Goal: Check status: Check status

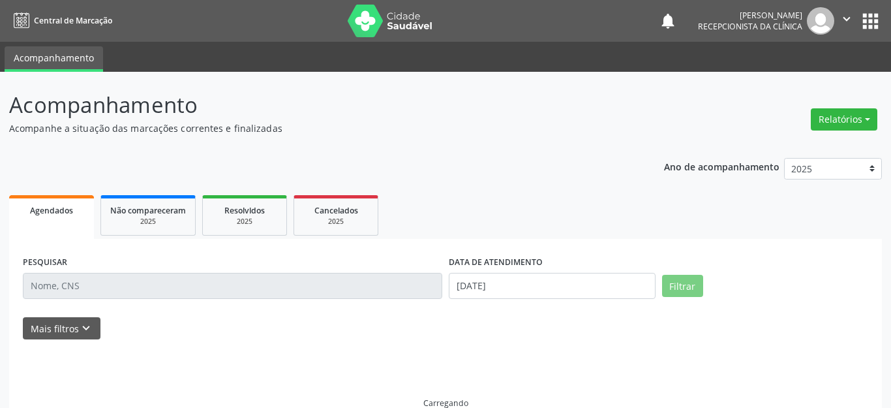
select select "8"
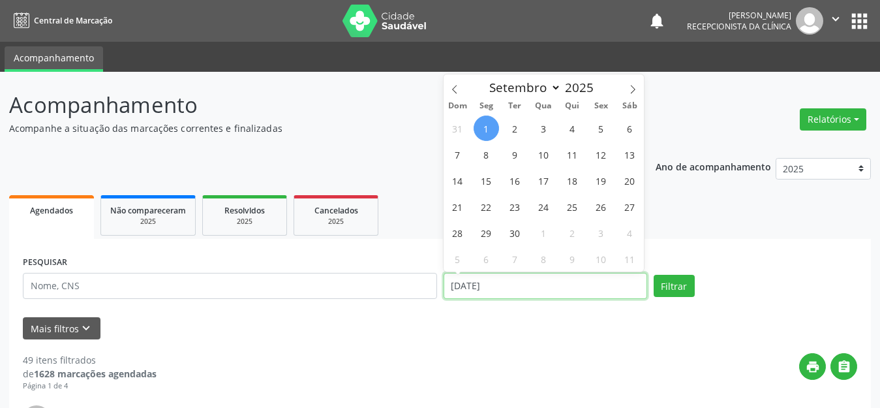
click at [493, 281] on input "[DATE]" at bounding box center [546, 286] width 204 height 26
click at [517, 124] on span "2" at bounding box center [514, 127] width 25 height 25
type input "[DATE]"
click at [517, 124] on span "2" at bounding box center [514, 127] width 25 height 25
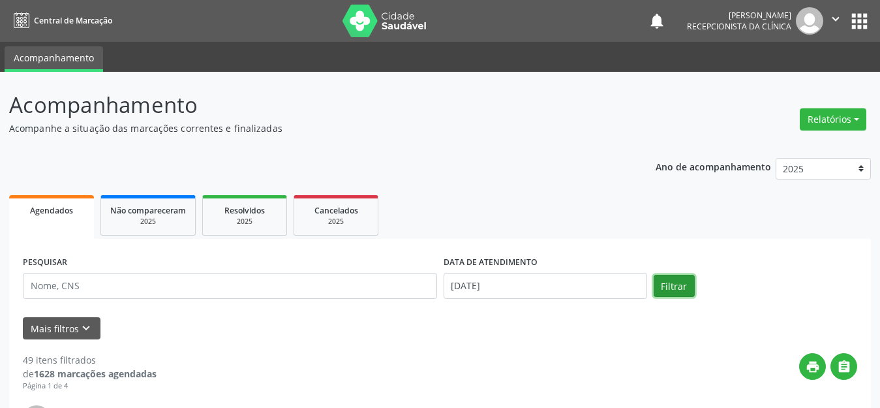
click at [674, 293] on button "Filtrar" at bounding box center [674, 286] width 41 height 22
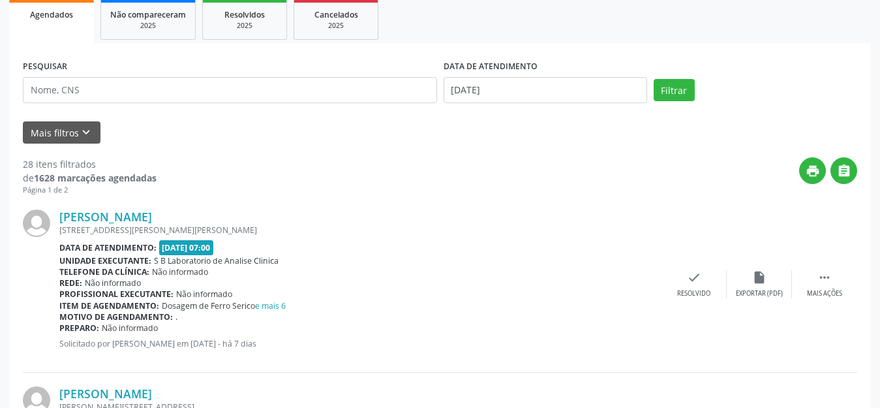
scroll to position [65, 0]
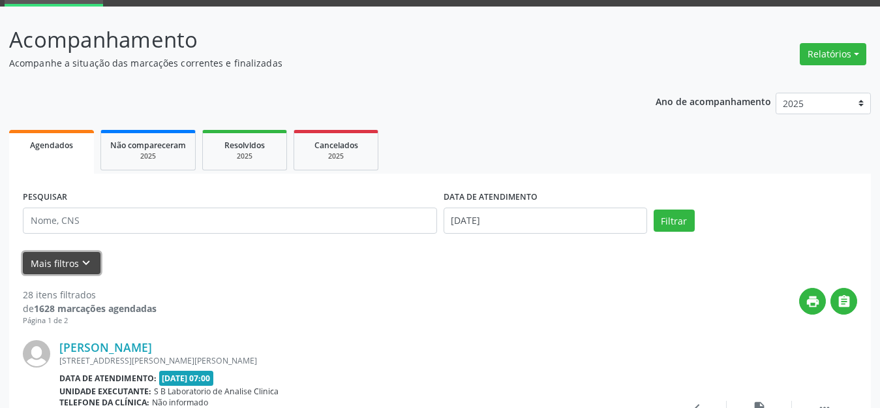
click at [54, 266] on button "Mais filtros keyboard_arrow_down" at bounding box center [62, 263] width 78 height 23
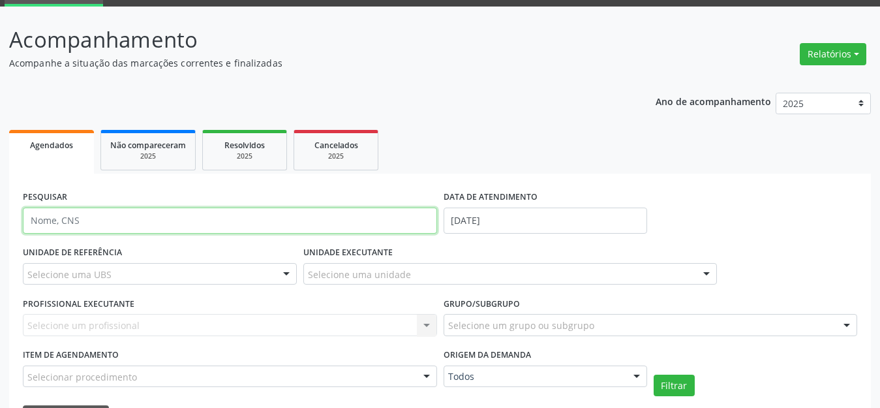
click at [89, 221] on input "text" at bounding box center [230, 220] width 414 height 26
type input "caiça"
click at [654, 374] on button "Filtrar" at bounding box center [674, 385] width 41 height 22
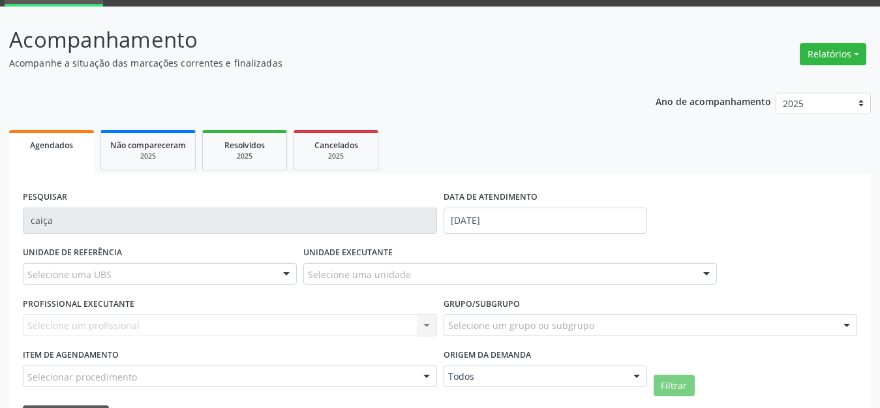
click at [89, 221] on input "caiça" at bounding box center [230, 220] width 414 height 26
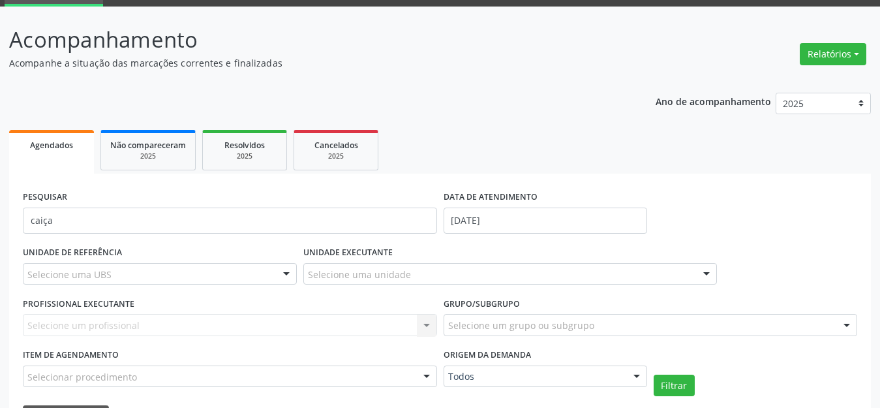
scroll to position [149, 0]
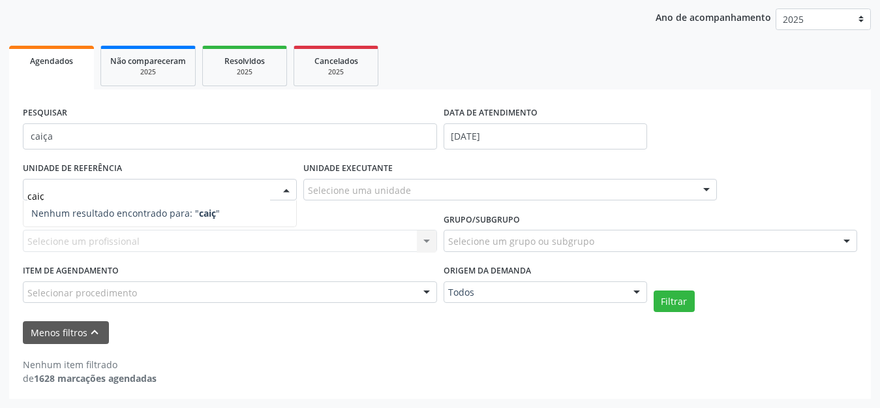
type input "cai"
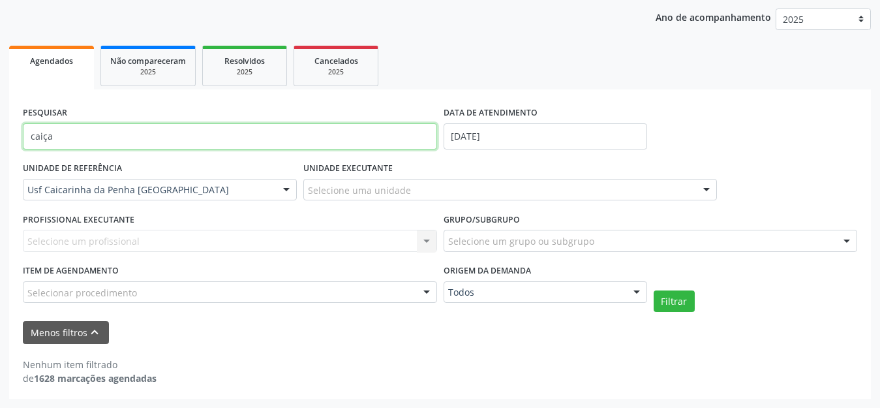
drag, startPoint x: 142, startPoint y: 138, endPoint x: 0, endPoint y: 130, distance: 142.5
click at [0, 130] on div "Acompanhamento Acompanhe a situação das marcações correntes e finalizadas Relat…" at bounding box center [440, 164] width 880 height 485
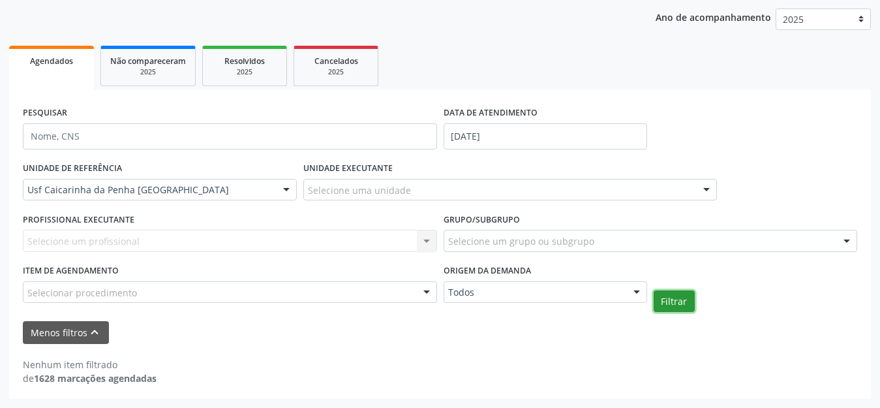
click at [660, 305] on button "Filtrar" at bounding box center [674, 301] width 41 height 22
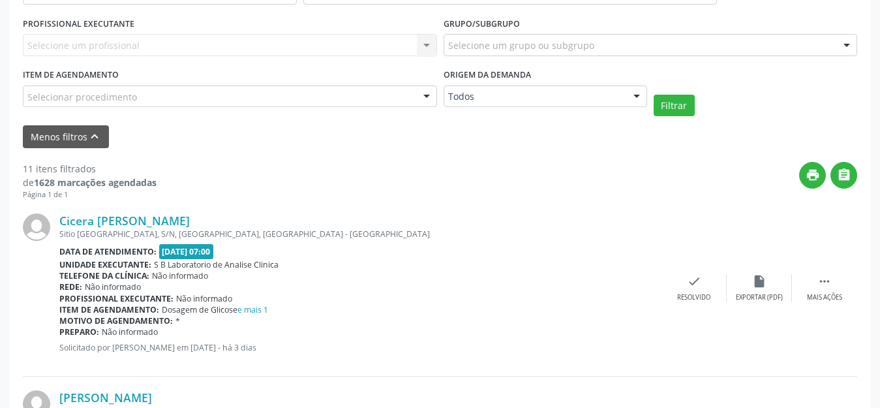
scroll to position [410, 0]
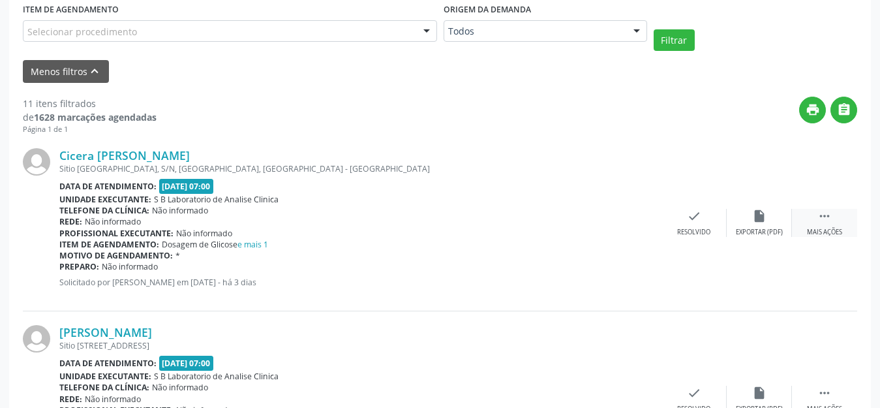
drag, startPoint x: 823, startPoint y: 217, endPoint x: 808, endPoint y: 218, distance: 15.0
click at [824, 217] on icon "" at bounding box center [824, 216] width 14 height 14
click at [641, 229] on div "Imprimir" at bounding box center [628, 232] width 29 height 9
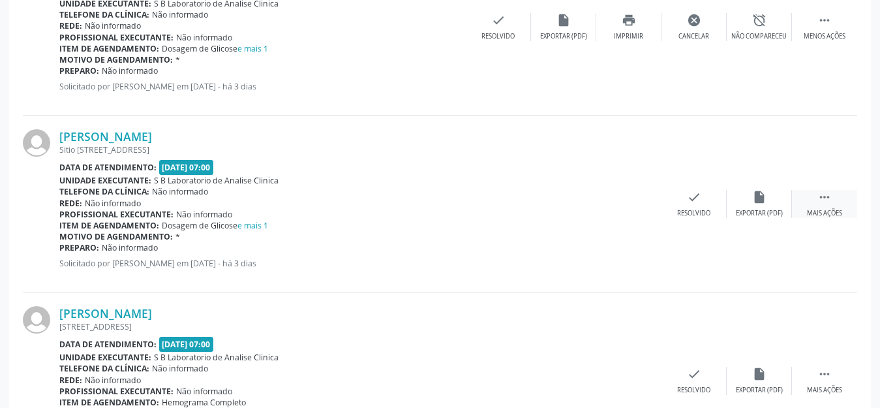
click at [826, 203] on icon "" at bounding box center [824, 197] width 14 height 14
click at [570, 219] on div "[PERSON_NAME] Sitio [STREET_ADDRESS] Data de atendimento: [DATE] 07:00 Unidade …" at bounding box center [440, 203] width 834 height 177
click at [566, 210] on div "Exportar (PDF)" at bounding box center [563, 213] width 47 height 9
click at [630, 211] on div "Imprimir" at bounding box center [628, 213] width 29 height 9
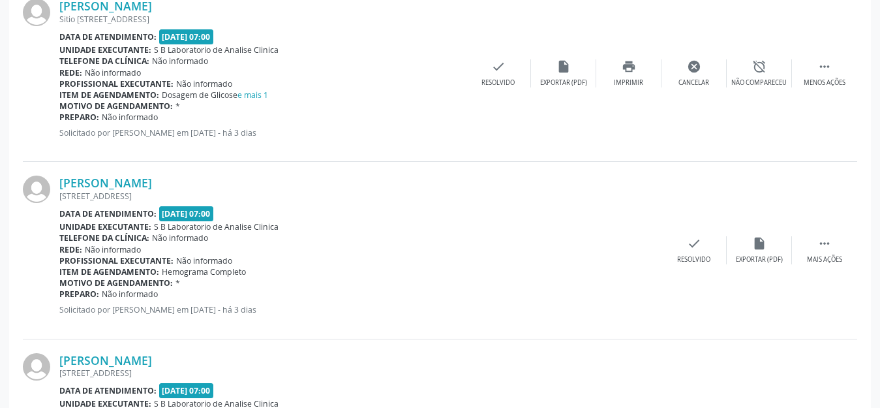
scroll to position [802, 0]
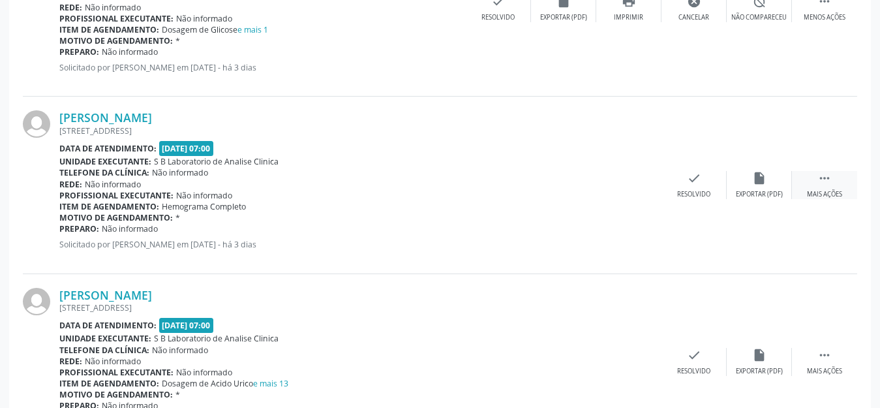
click at [821, 172] on icon "" at bounding box center [824, 178] width 14 height 14
click at [624, 177] on icon "print" at bounding box center [629, 178] width 14 height 14
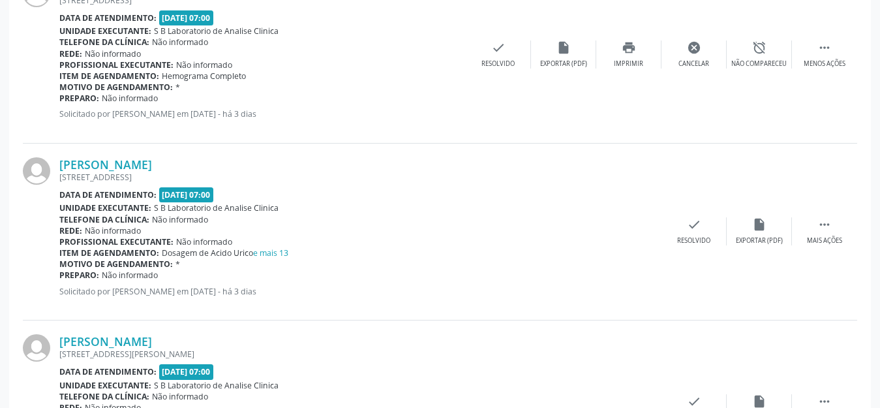
scroll to position [998, 0]
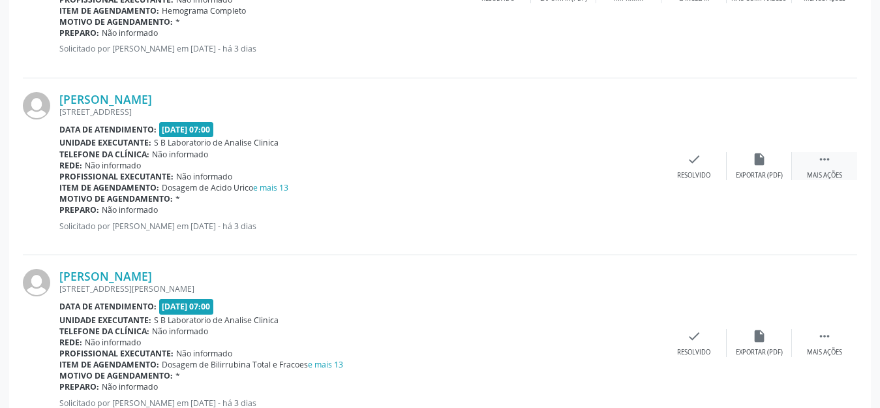
click at [813, 164] on div " Mais ações" at bounding box center [824, 166] width 65 height 28
click at [633, 164] on icon "print" at bounding box center [629, 159] width 14 height 14
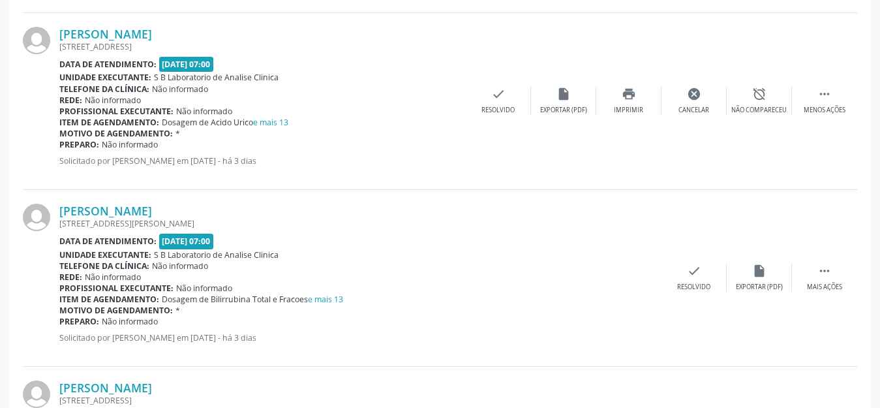
scroll to position [1128, 0]
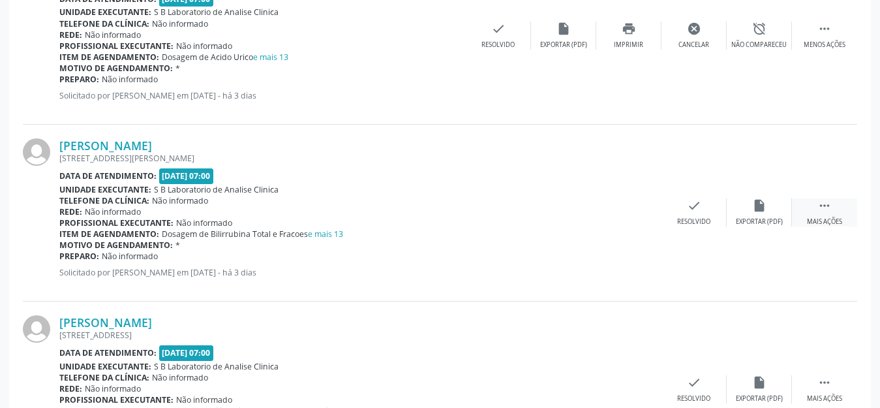
click at [841, 206] on div " Mais ações" at bounding box center [824, 212] width 65 height 28
click at [633, 218] on div "Imprimir" at bounding box center [628, 221] width 29 height 9
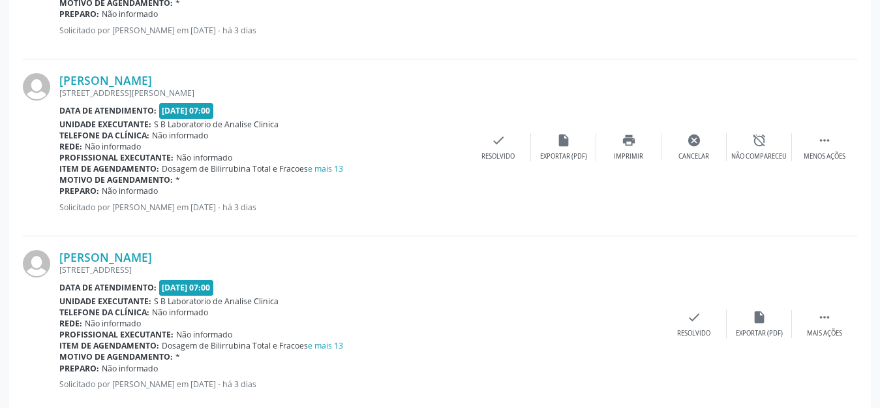
scroll to position [1258, 0]
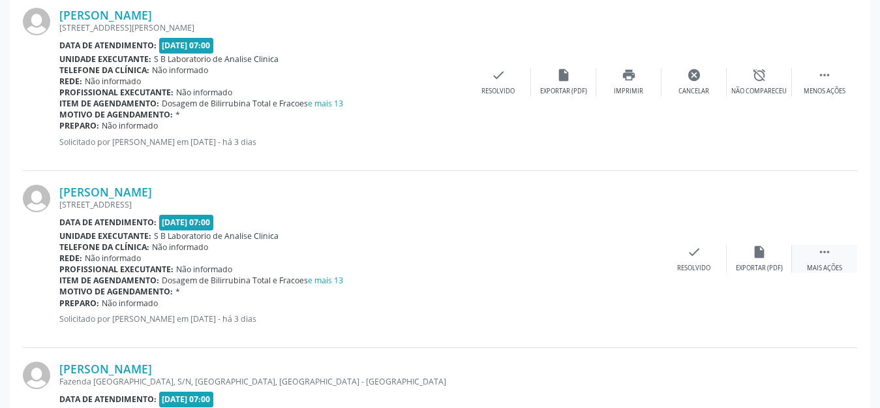
click at [821, 250] on icon "" at bounding box center [824, 252] width 14 height 14
click at [624, 262] on div "print Imprimir" at bounding box center [628, 259] width 65 height 28
click at [416, 164] on div "[PERSON_NAME] [STREET_ADDRESS][PERSON_NAME] Data de atendimento: [DATE] 07:00 U…" at bounding box center [440, 82] width 834 height 177
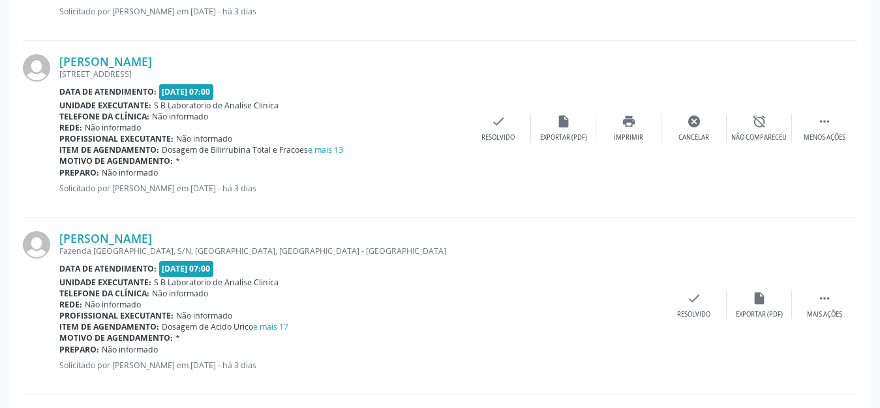
scroll to position [1454, 0]
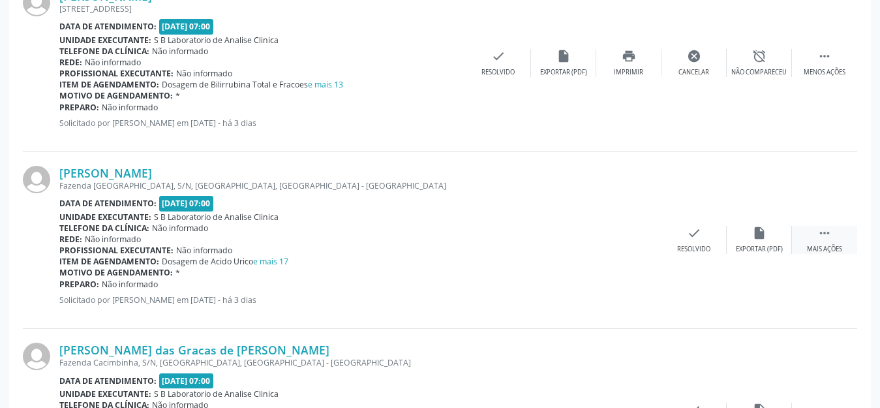
click at [834, 229] on div " Mais ações" at bounding box center [824, 240] width 65 height 28
click at [633, 235] on icon "print" at bounding box center [629, 233] width 14 height 14
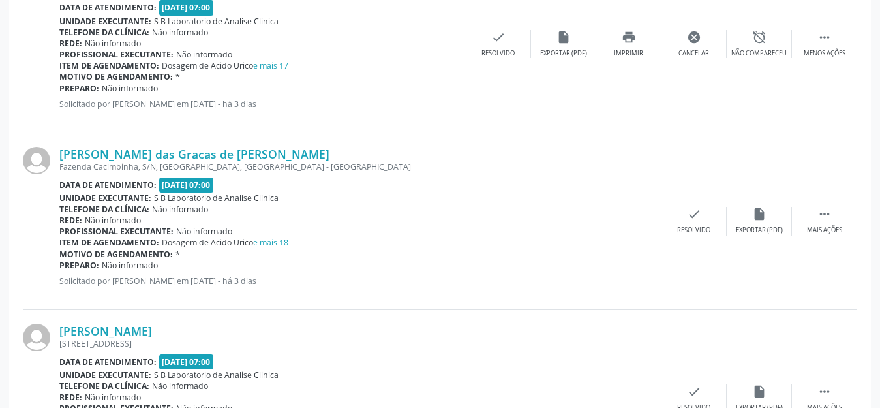
scroll to position [1715, 0]
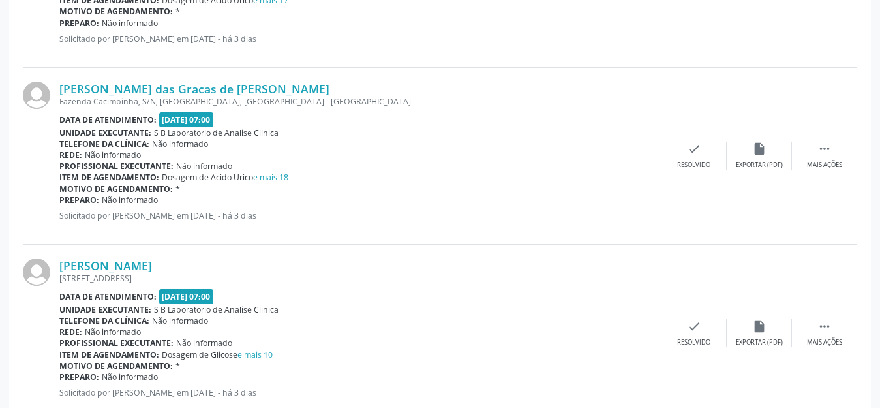
click at [823, 174] on div "[PERSON_NAME] das Gracas de [PERSON_NAME] [GEOGRAPHIC_DATA], S/N, Zona Rural, […" at bounding box center [440, 156] width 834 height 177
click at [819, 153] on icon "" at bounding box center [824, 149] width 14 height 14
click at [635, 163] on div "Imprimir" at bounding box center [628, 164] width 29 height 9
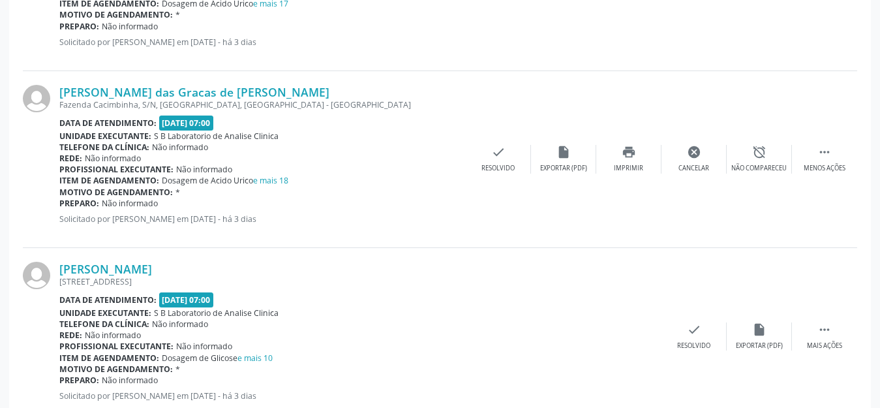
scroll to position [1777, 0]
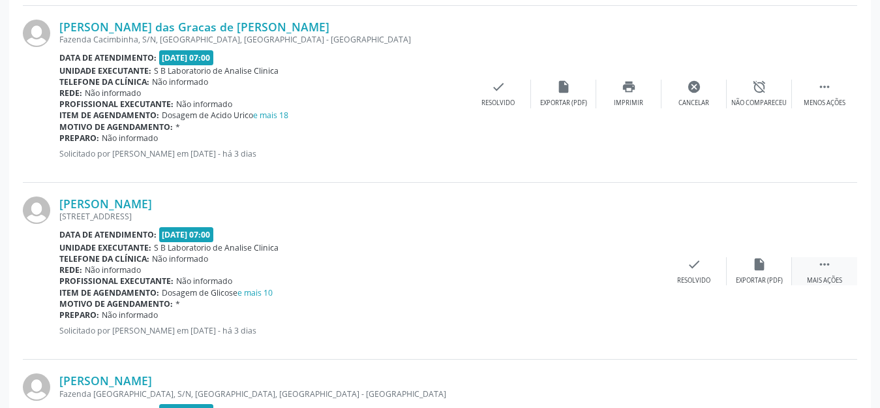
click at [835, 273] on div " Mais ações" at bounding box center [824, 271] width 65 height 28
click at [637, 273] on div "print Imprimir" at bounding box center [628, 271] width 65 height 28
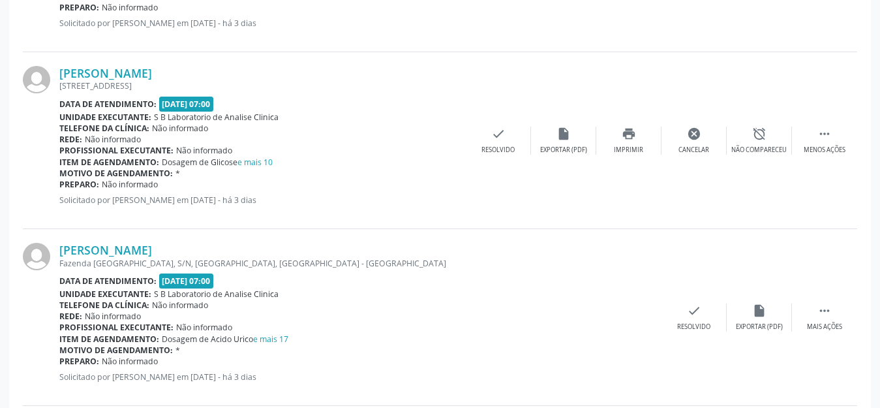
scroll to position [1973, 0]
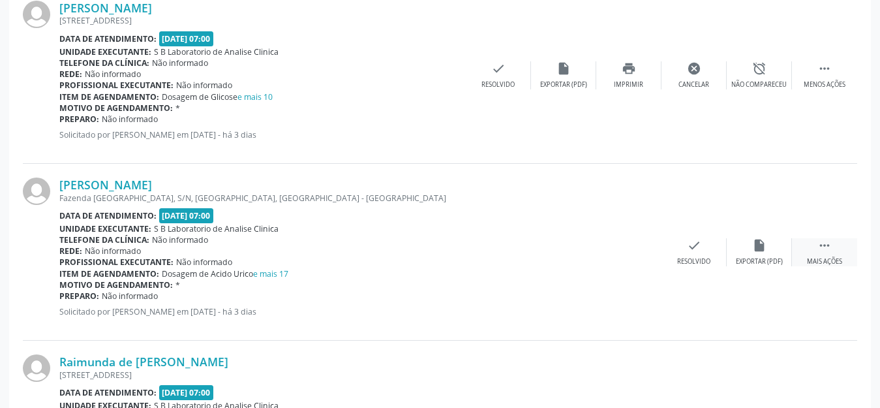
click at [824, 257] on div "Mais ações" at bounding box center [824, 261] width 35 height 9
click at [626, 257] on div "Imprimir" at bounding box center [628, 261] width 29 height 9
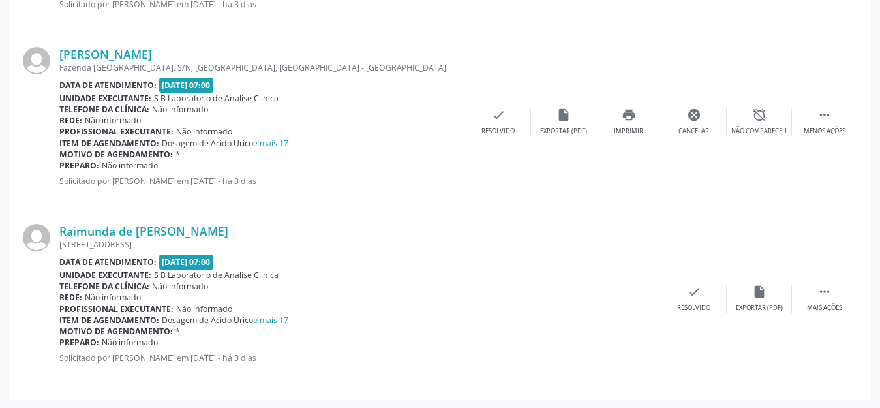
click at [832, 278] on div "Raimunda de [PERSON_NAME] [STREET_ADDRESS] Data de atendimento: [DATE] 07:00 Un…" at bounding box center [440, 298] width 834 height 176
click at [829, 295] on icon "" at bounding box center [824, 291] width 14 height 14
click at [628, 301] on div "print Imprimir" at bounding box center [628, 298] width 65 height 28
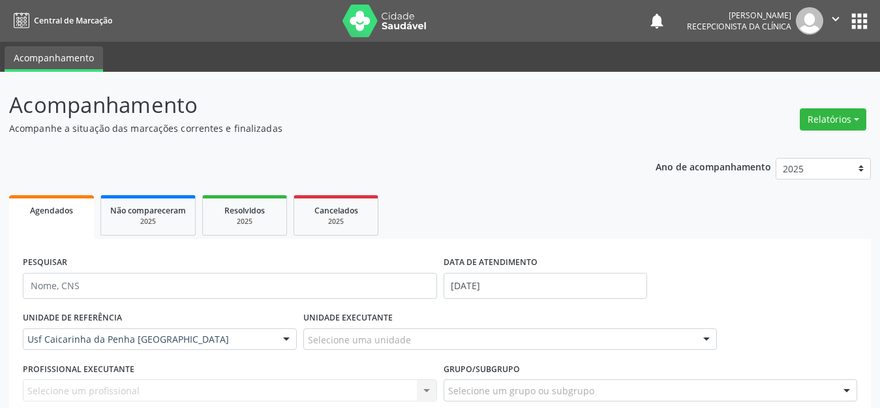
scroll to position [261, 0]
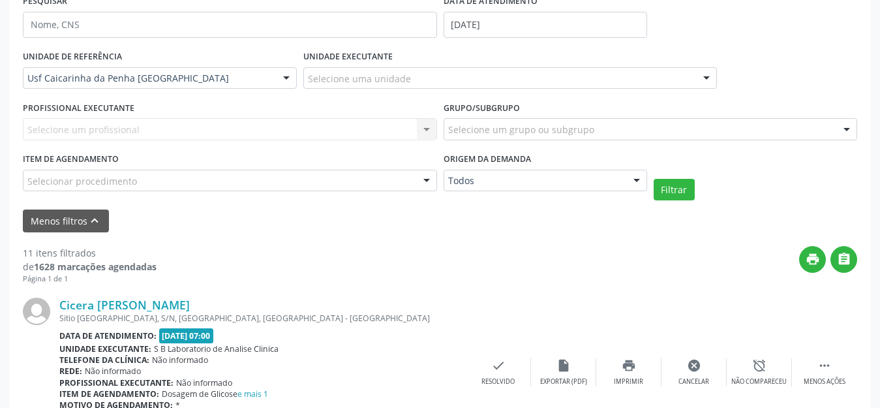
click at [317, 256] on div "print " at bounding box center [507, 265] width 701 height 38
click at [93, 226] on icon "keyboard_arrow_up" at bounding box center [94, 220] width 14 height 14
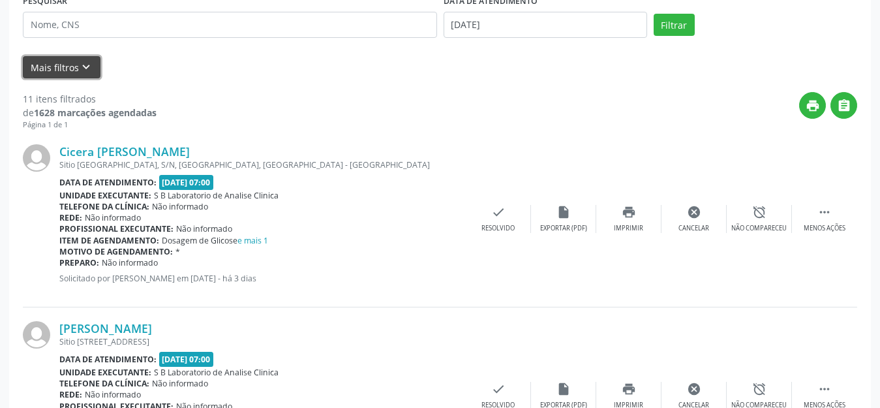
scroll to position [65, 0]
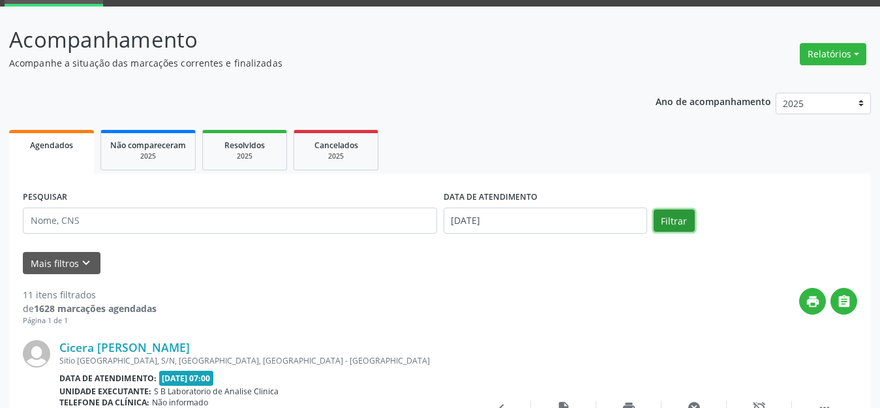
click at [680, 215] on button "Filtrar" at bounding box center [674, 220] width 41 height 22
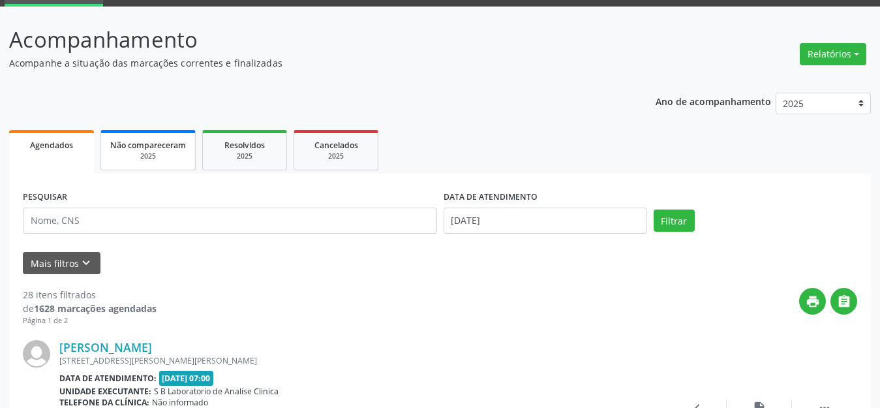
click at [146, 136] on link "Não compareceram 2025" at bounding box center [147, 150] width 95 height 40
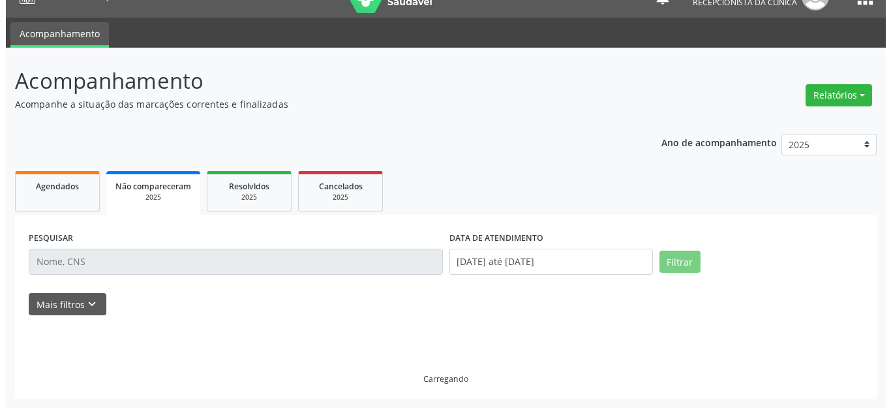
scroll to position [0, 0]
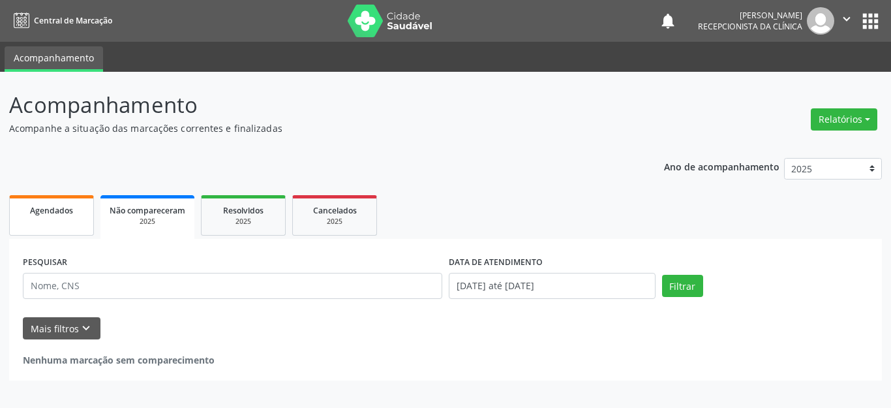
click at [57, 217] on link "Agendados" at bounding box center [51, 215] width 85 height 40
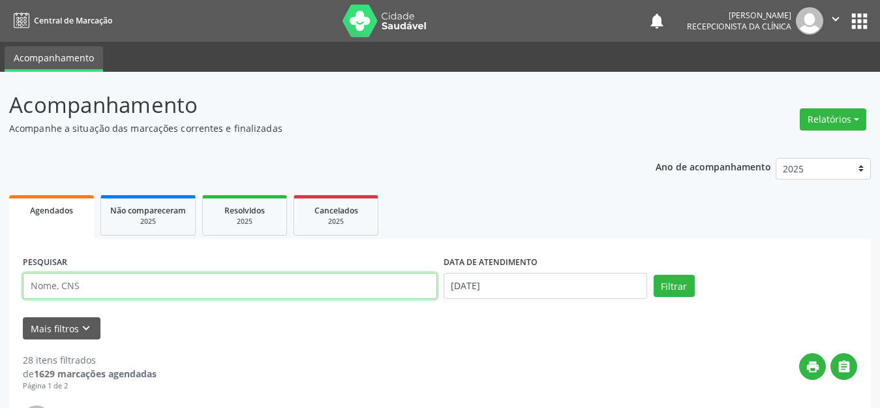
click at [84, 282] on input "text" at bounding box center [230, 286] width 414 height 26
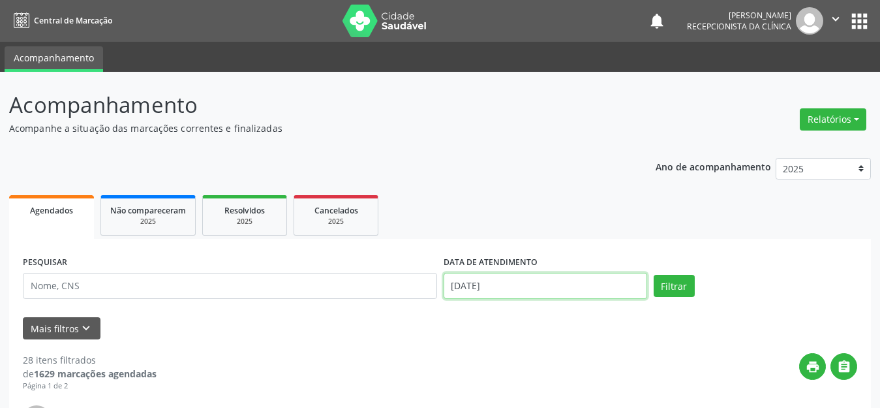
click at [555, 277] on input "[DATE]" at bounding box center [546, 286] width 204 height 26
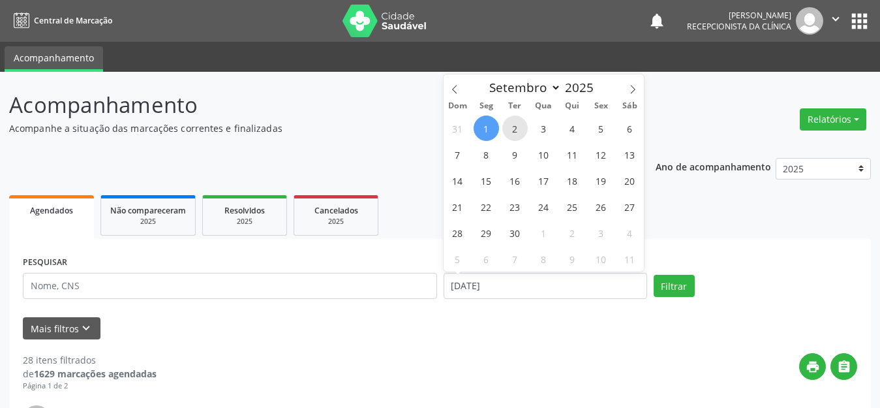
click at [515, 132] on span "2" at bounding box center [514, 127] width 25 height 25
type input "[DATE]"
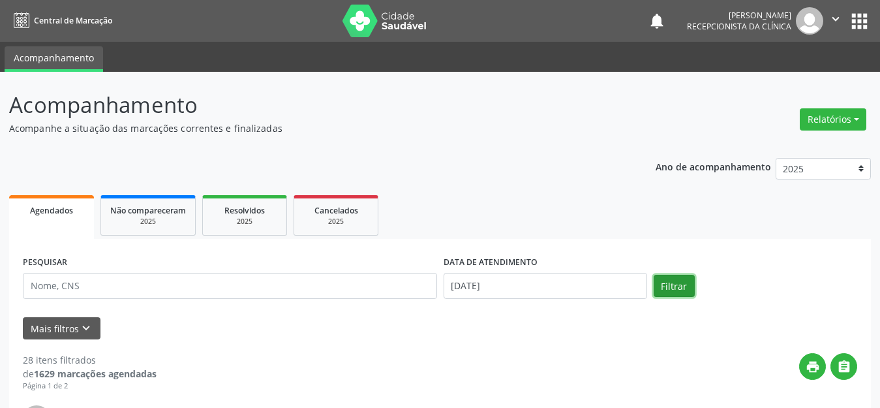
click at [692, 288] on button "Filtrar" at bounding box center [674, 286] width 41 height 22
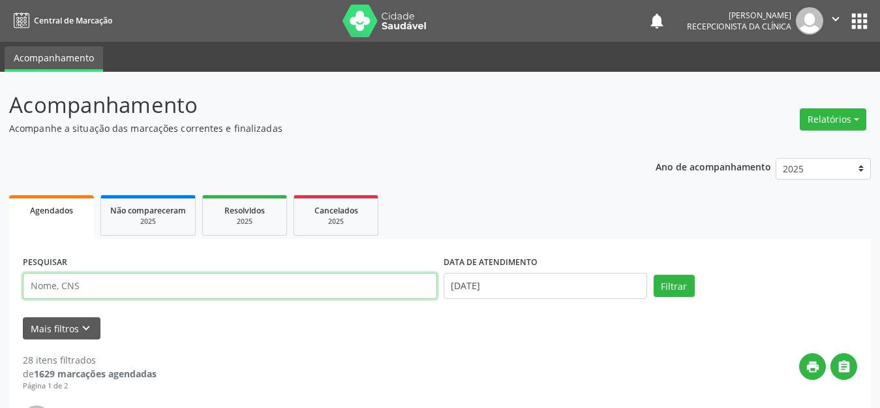
click at [131, 286] on input "text" at bounding box center [230, 286] width 414 height 26
type input "[PERSON_NAME]"
click at [654, 275] on button "Filtrar" at bounding box center [674, 286] width 41 height 22
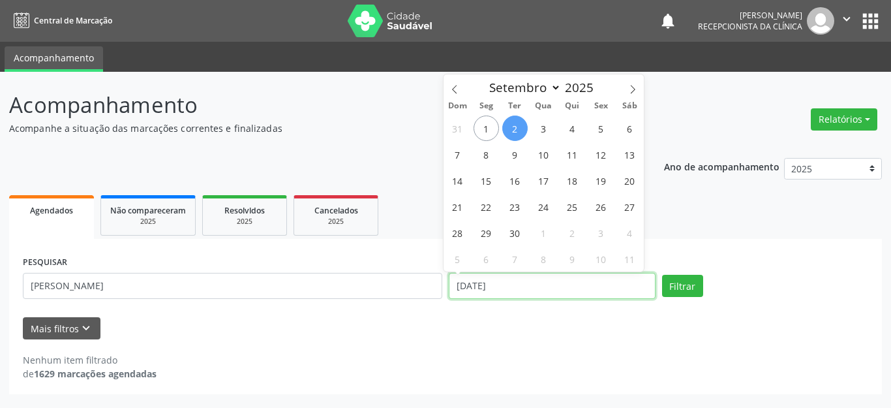
click at [600, 279] on input "[DATE]" at bounding box center [552, 286] width 207 height 26
click at [484, 131] on span "1" at bounding box center [486, 127] width 25 height 25
type input "[DATE]"
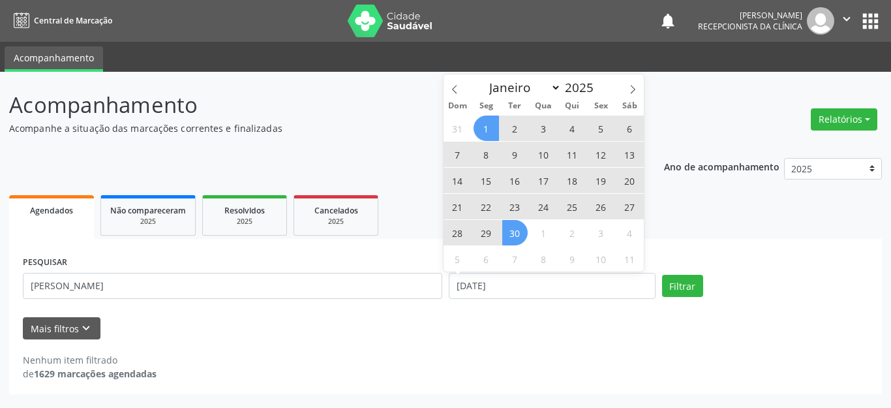
click at [521, 228] on span "30" at bounding box center [514, 232] width 25 height 25
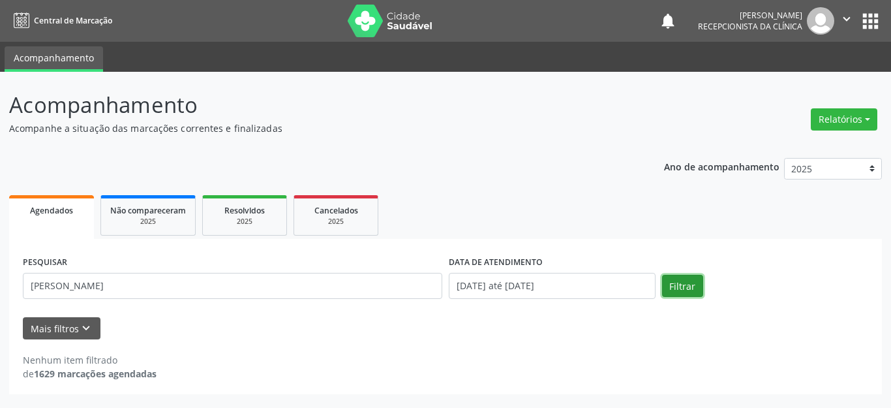
click at [690, 290] on button "Filtrar" at bounding box center [682, 286] width 41 height 22
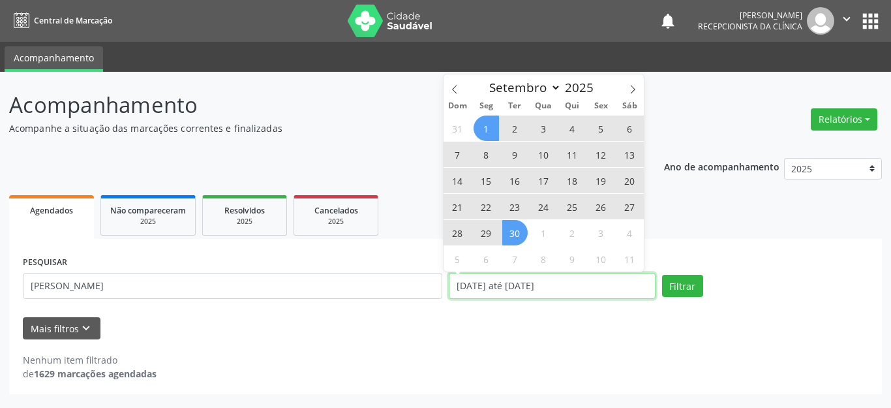
click at [587, 282] on input "[DATE] até [DATE]" at bounding box center [552, 286] width 207 height 26
click at [458, 93] on icon at bounding box center [454, 89] width 9 height 9
select select "7"
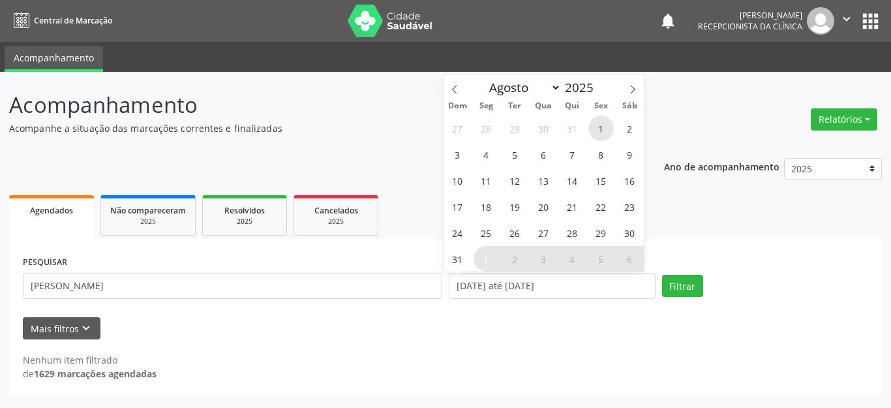
click at [599, 127] on span "1" at bounding box center [600, 127] width 25 height 25
type input "01/08/2025"
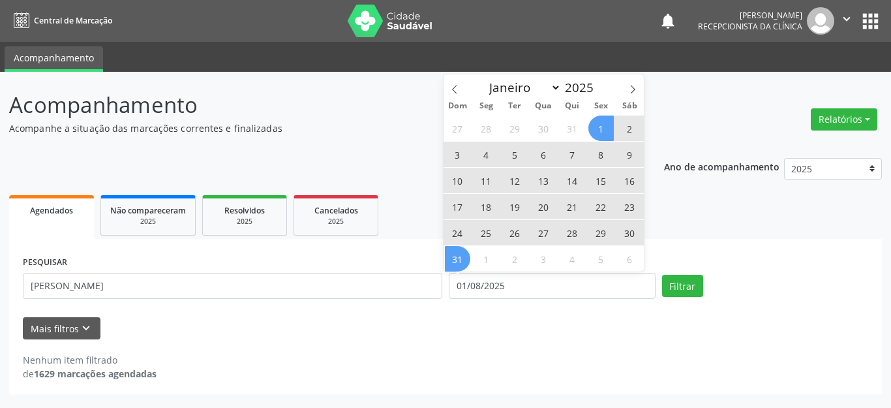
click at [459, 263] on span "31" at bounding box center [457, 258] width 25 height 25
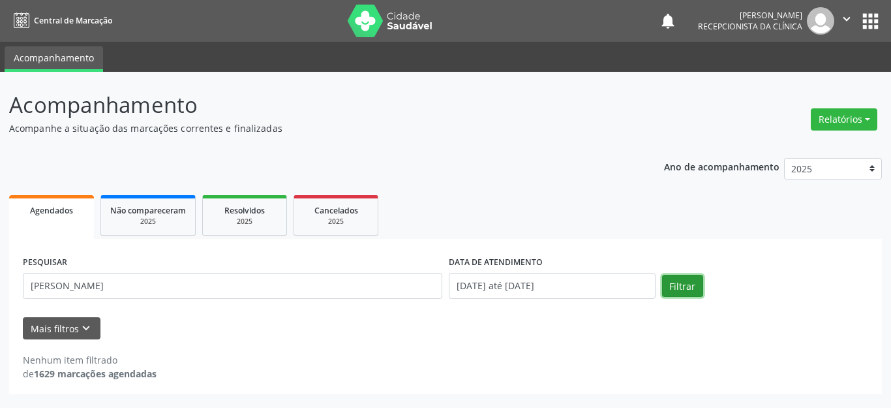
click at [684, 288] on button "Filtrar" at bounding box center [682, 286] width 41 height 22
drag, startPoint x: 412, startPoint y: 307, endPoint x: 438, endPoint y: 98, distance: 210.5
click at [438, 98] on p "Acompanhamento" at bounding box center [314, 105] width 611 height 33
